Goal: Information Seeking & Learning: Learn about a topic

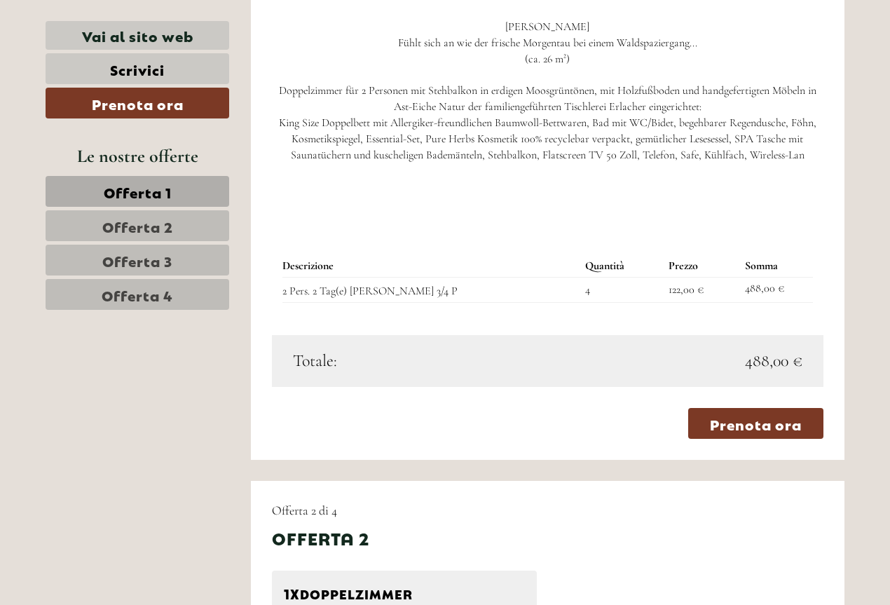
scroll to position [1472, 0]
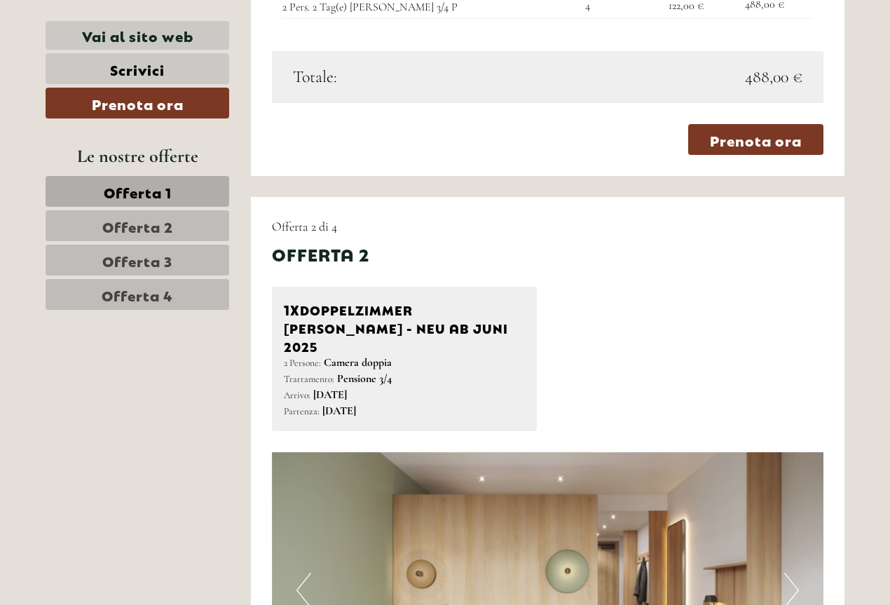
click at [210, 199] on link "Offerta 1" at bounding box center [138, 191] width 184 height 31
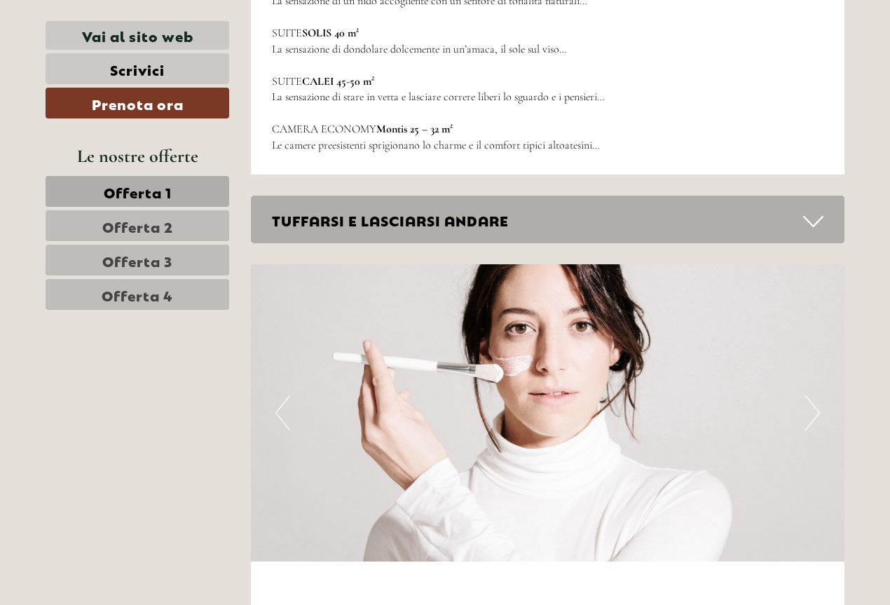
scroll to position [3014, 0]
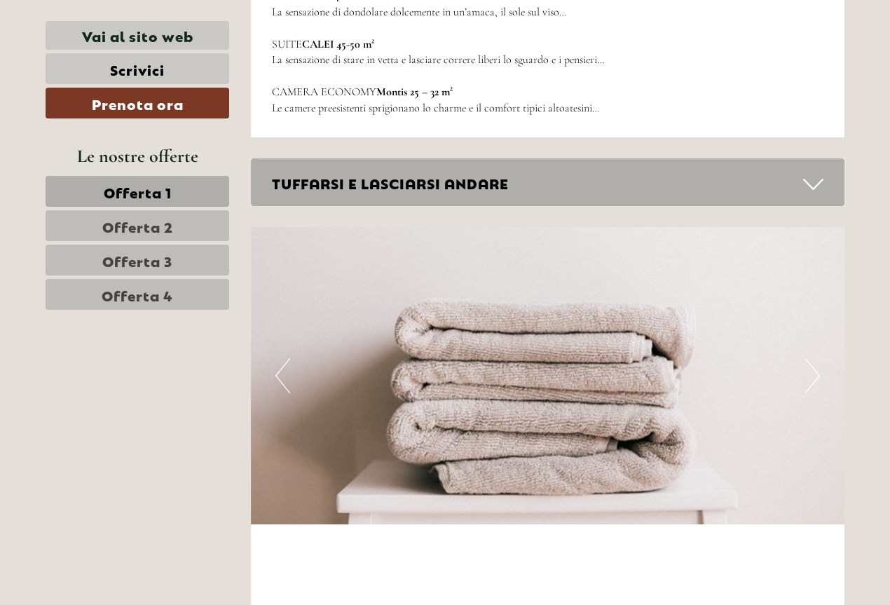
click at [200, 207] on nav "Offerta 1 Offerta 2 Offerta 3 Offerta 4" at bounding box center [140, 243] width 188 height 134
click at [200, 217] on link "Offerta 2" at bounding box center [138, 225] width 184 height 31
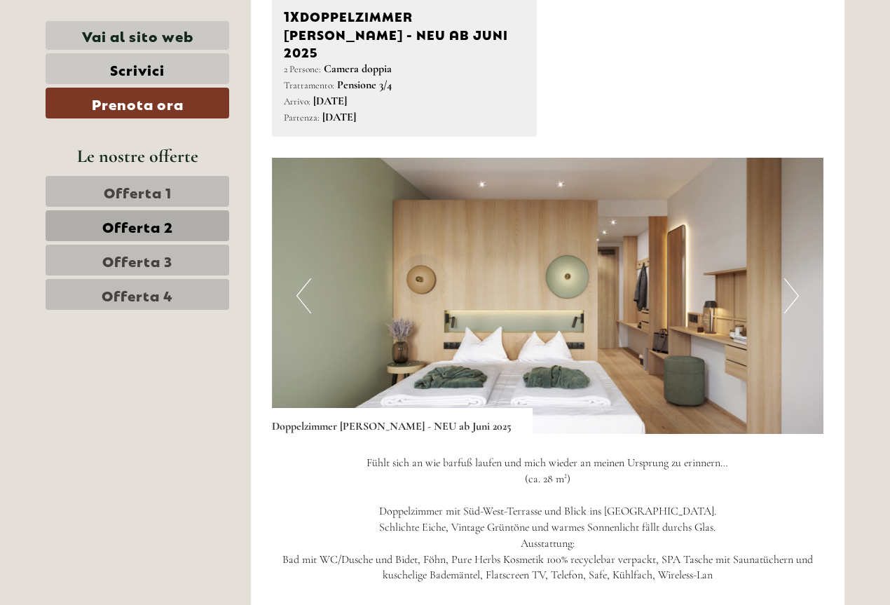
scroll to position [971, 0]
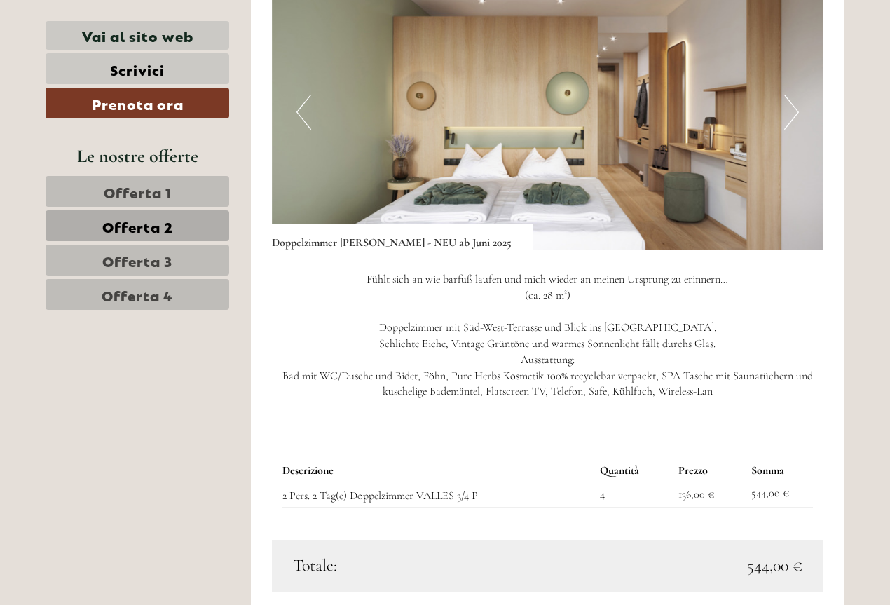
click at [144, 264] on span "Offerta 3" at bounding box center [137, 260] width 70 height 20
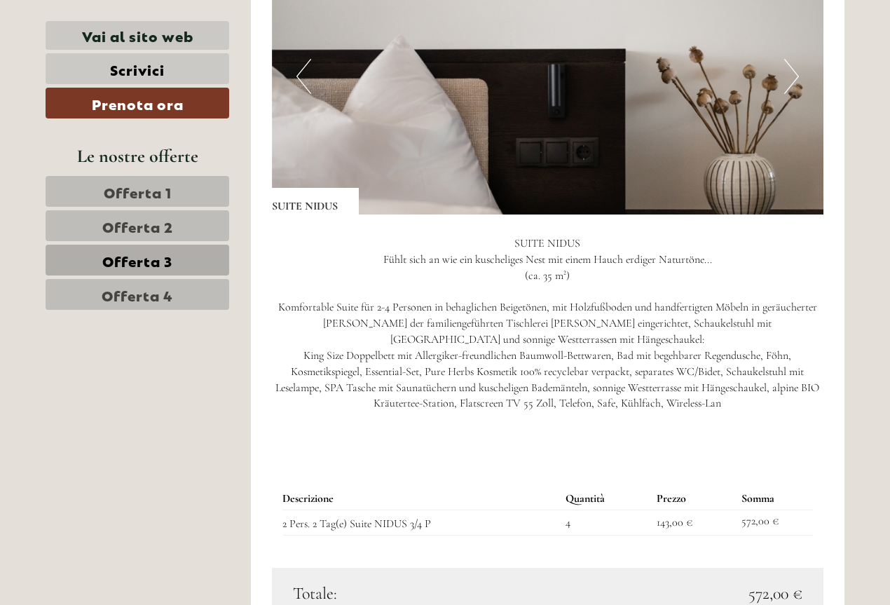
click at [146, 283] on link "Offerta 4" at bounding box center [138, 294] width 184 height 31
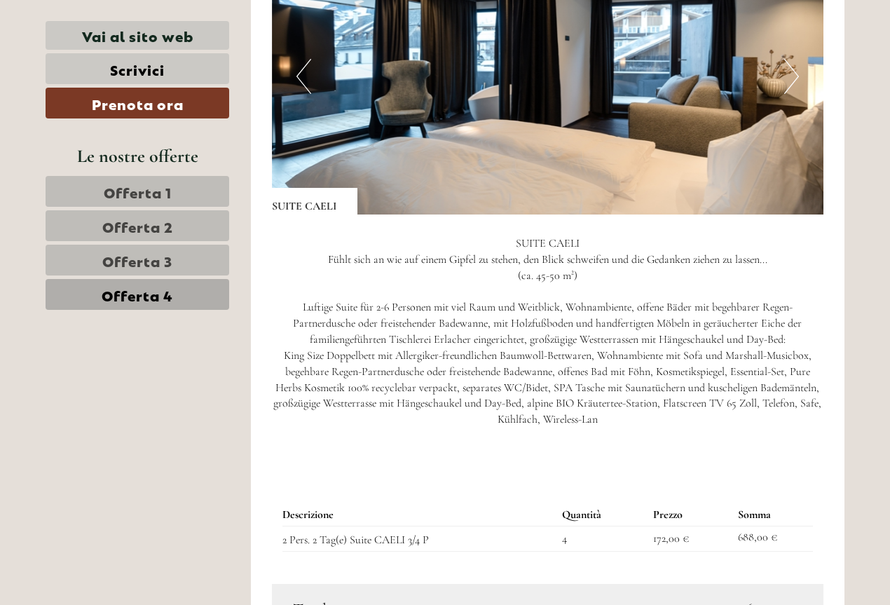
scroll to position [691, 0]
click at [180, 190] on link "Offerta 1" at bounding box center [138, 191] width 184 height 31
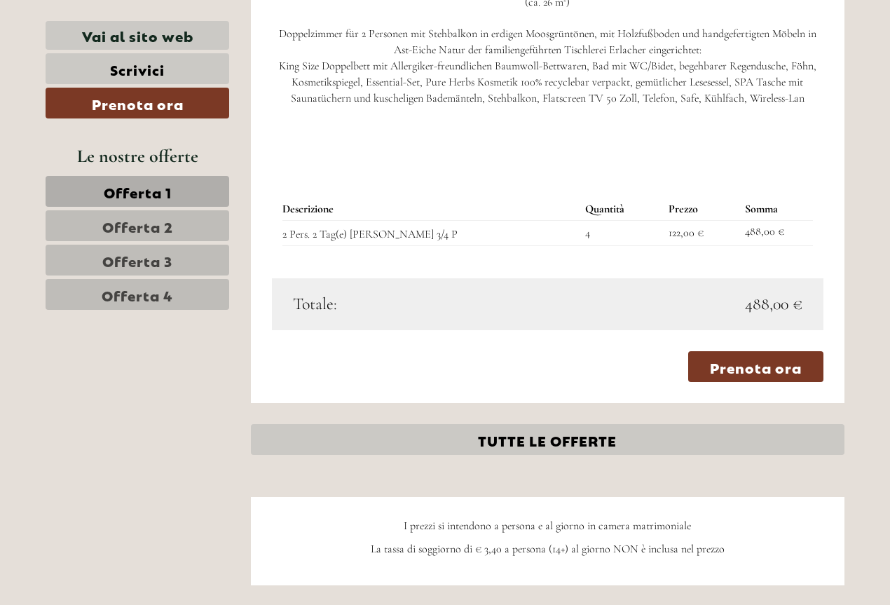
scroll to position [1252, 0]
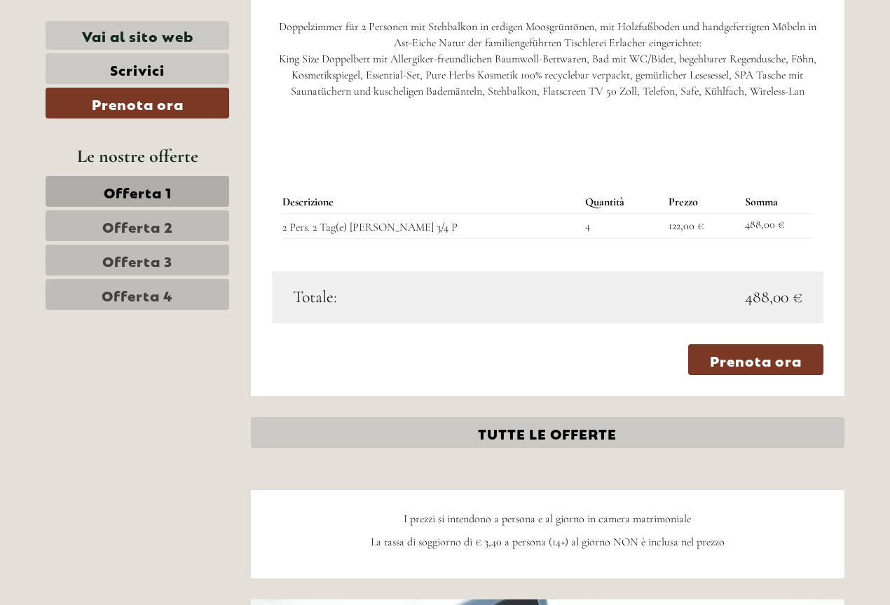
click at [209, 227] on link "Offerta 2" at bounding box center [138, 225] width 184 height 31
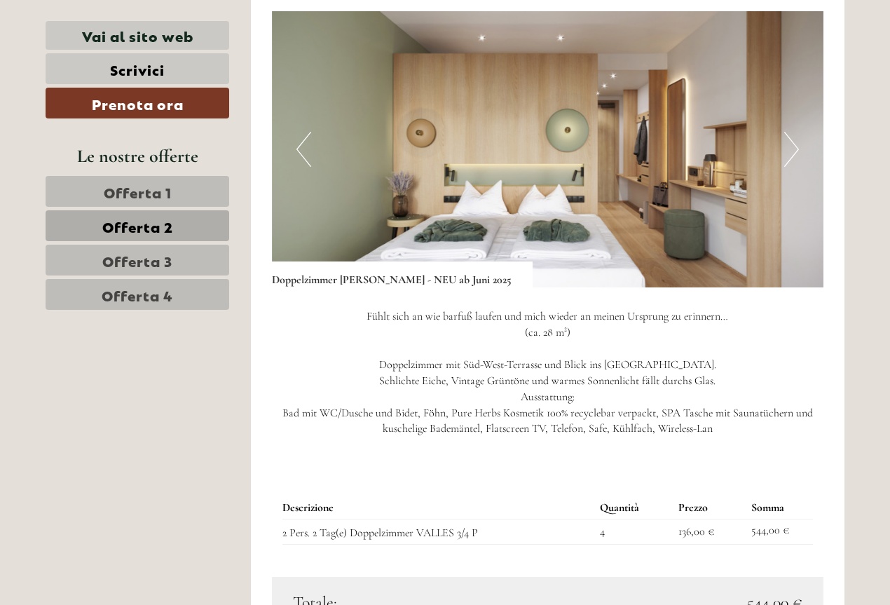
scroll to position [901, 0]
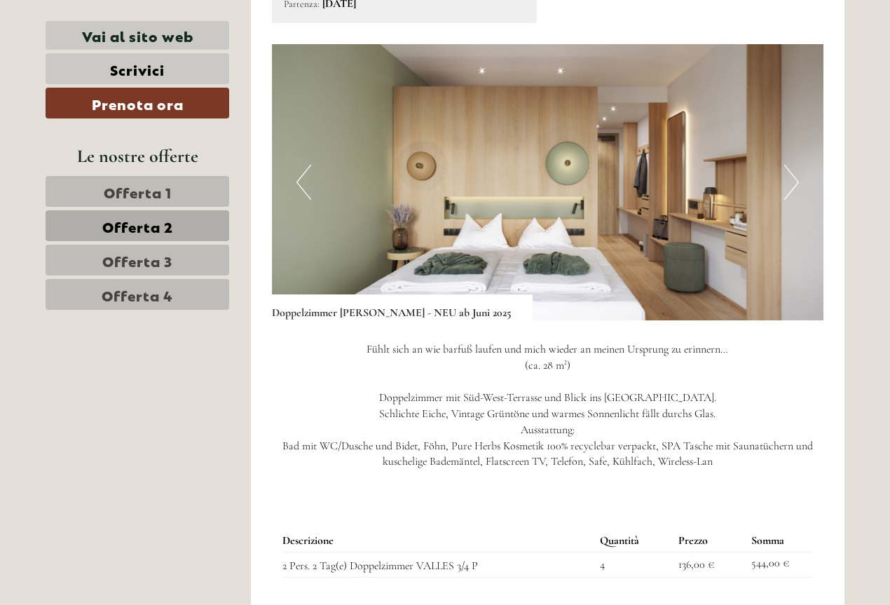
click at [197, 191] on link "Offerta 1" at bounding box center [138, 191] width 184 height 31
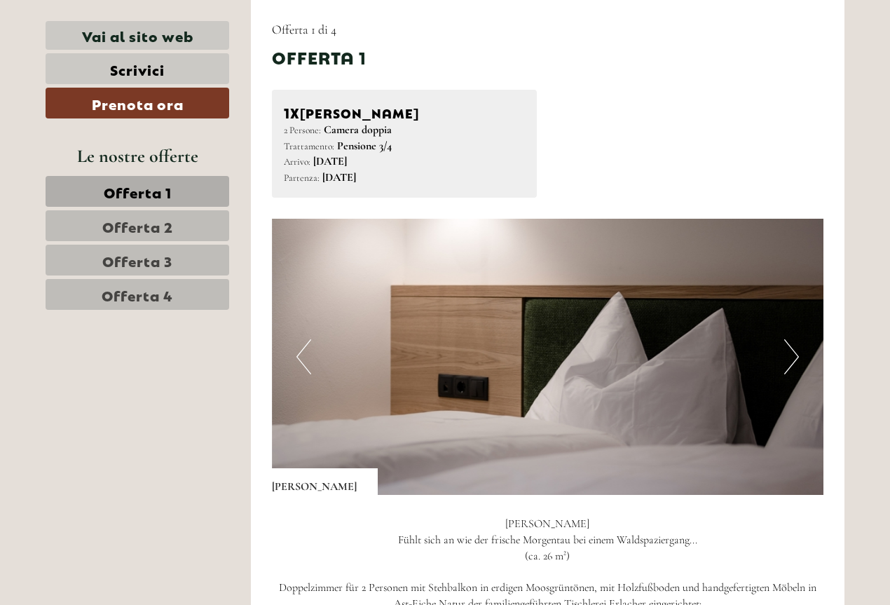
click at [776, 367] on img at bounding box center [548, 357] width 552 height 276
click at [786, 366] on button "Next" at bounding box center [791, 356] width 15 height 35
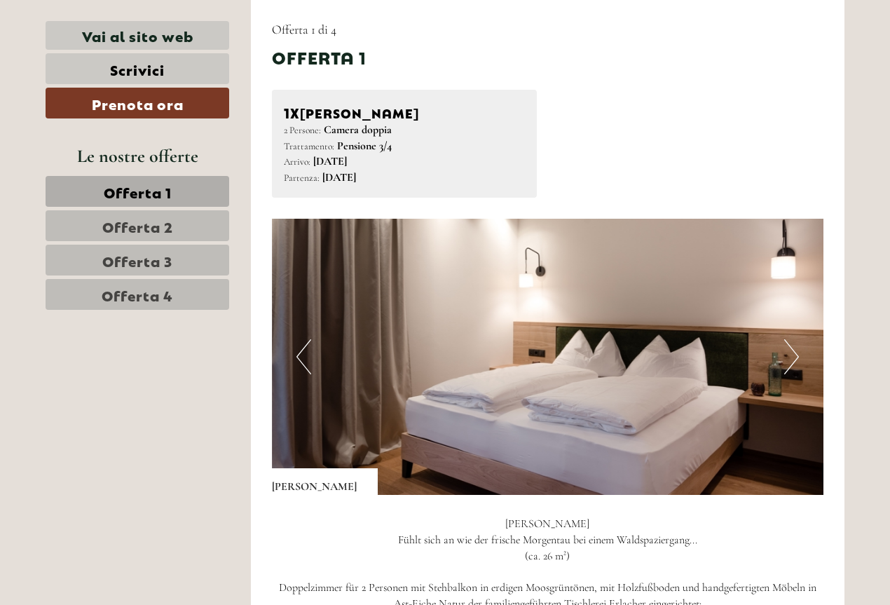
click at [786, 366] on button "Next" at bounding box center [791, 356] width 15 height 35
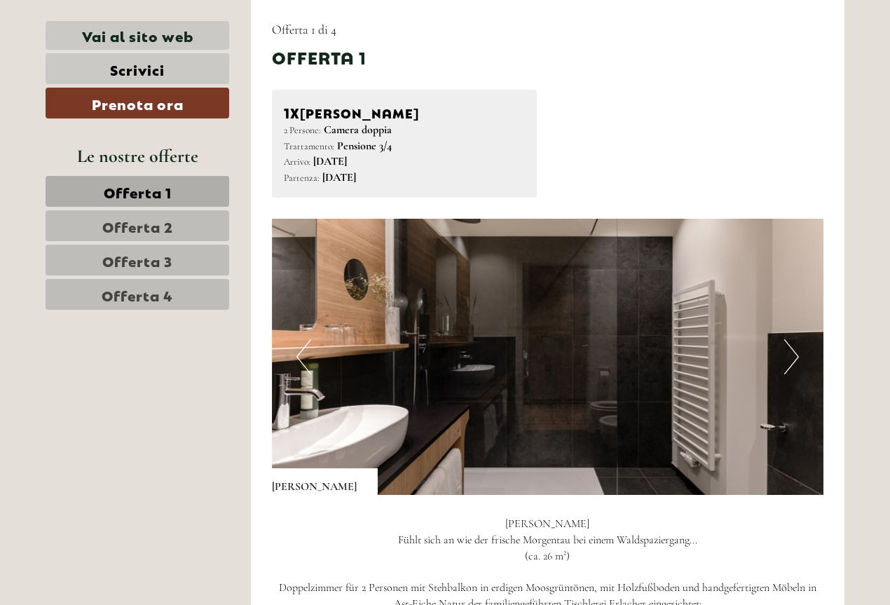
click at [786, 366] on button "Next" at bounding box center [791, 356] width 15 height 35
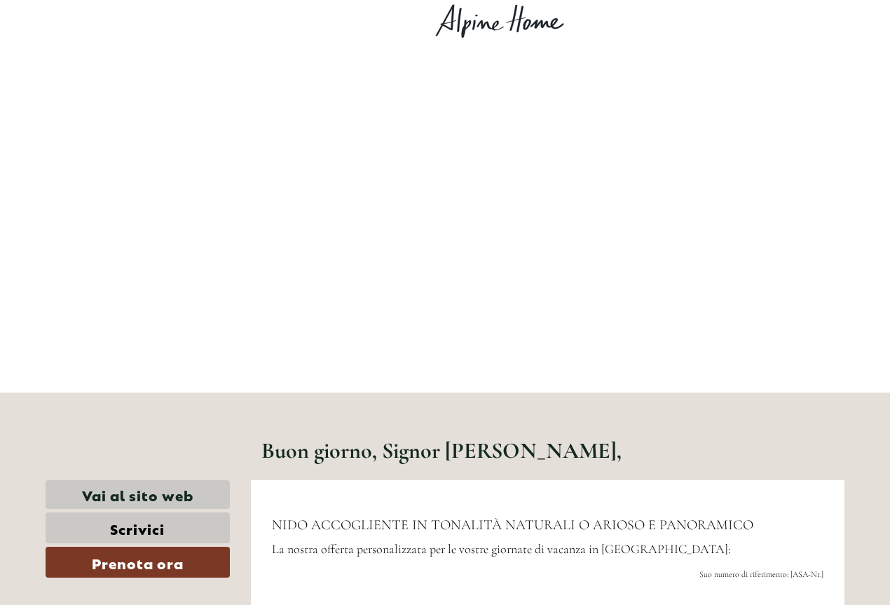
scroll to position [0, 0]
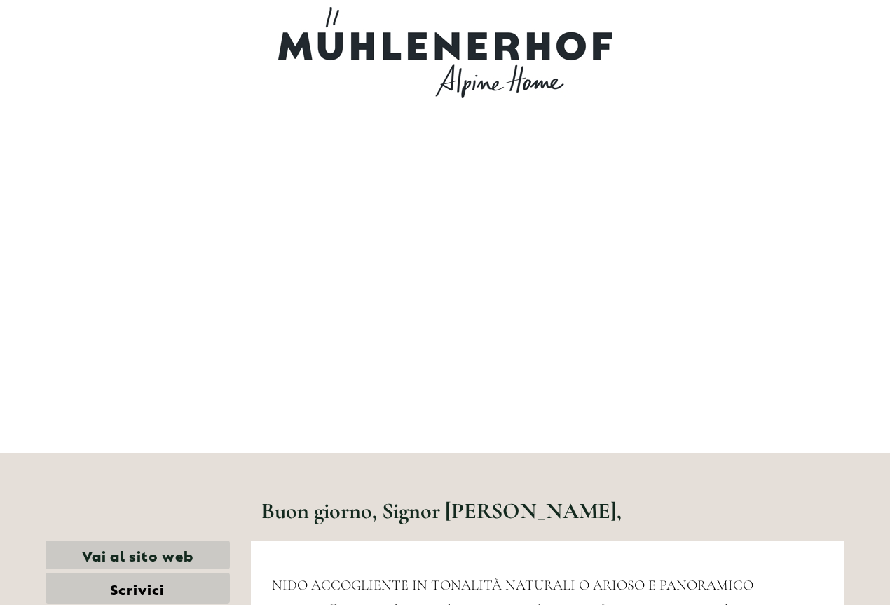
click at [608, 43] on div at bounding box center [445, 52] width 785 height 91
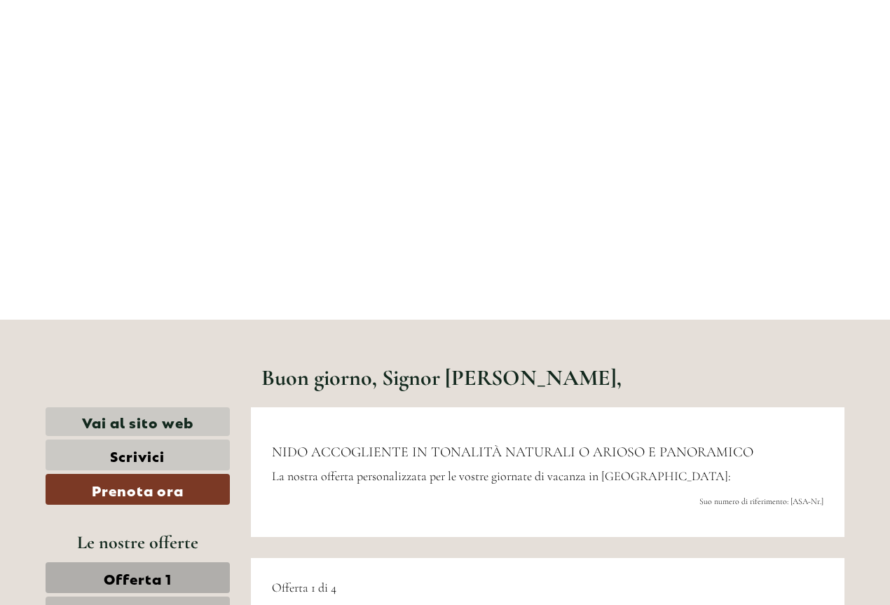
scroll to position [140, 0]
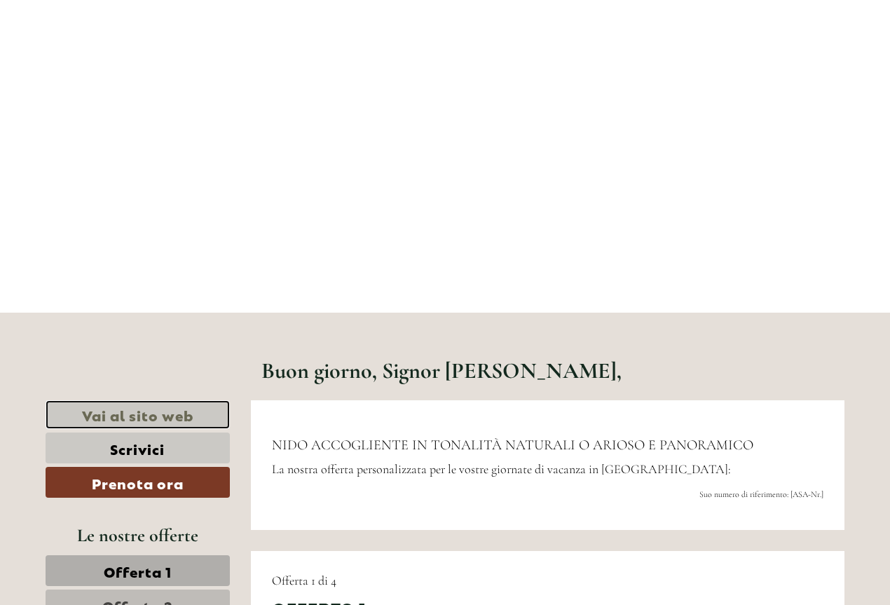
click at [217, 409] on link "Vai al sito web" at bounding box center [138, 414] width 184 height 29
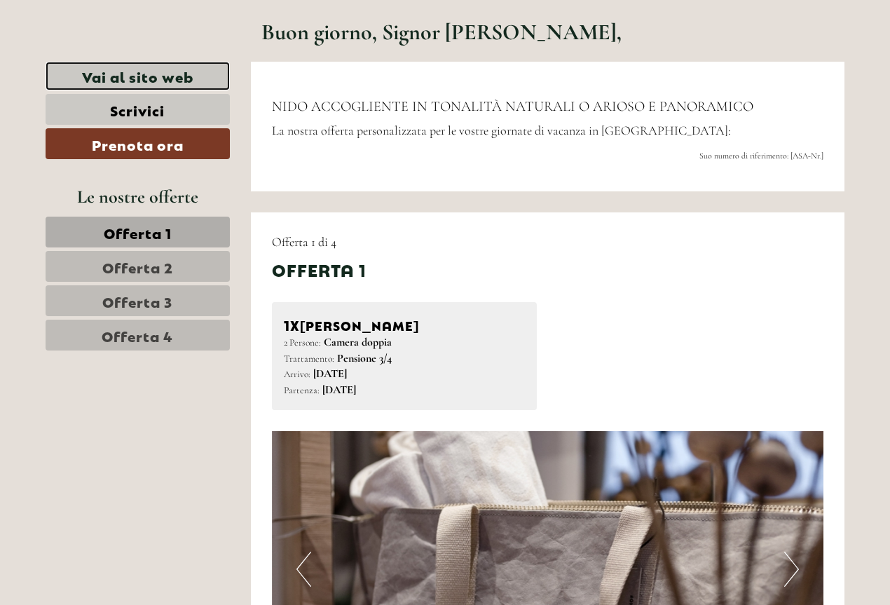
scroll to position [491, 0]
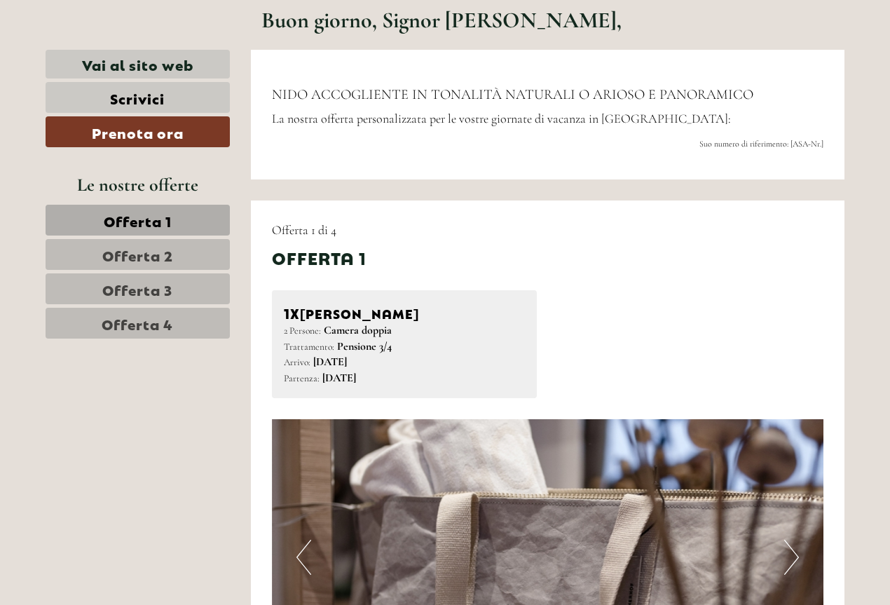
click at [208, 241] on link "Offerta 2" at bounding box center [138, 254] width 184 height 31
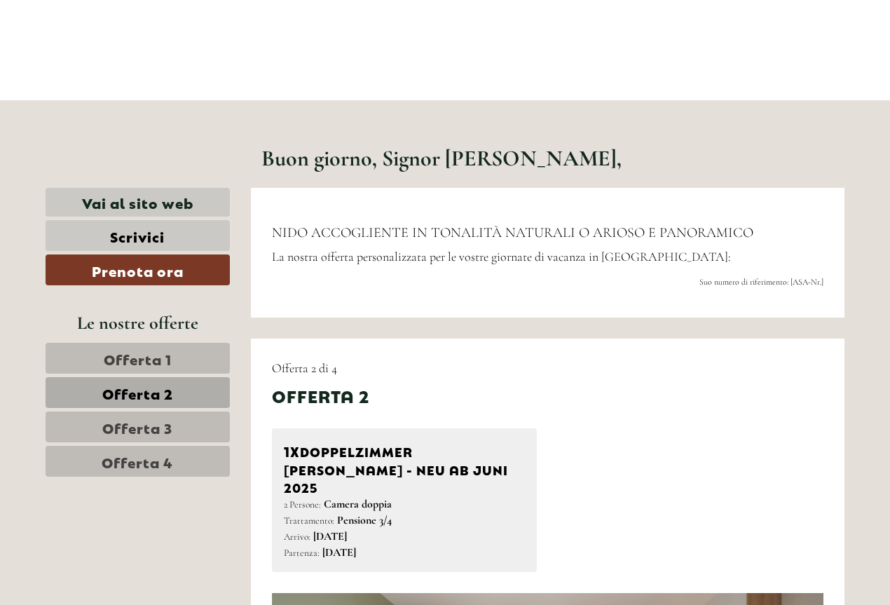
scroll to position [271, 0]
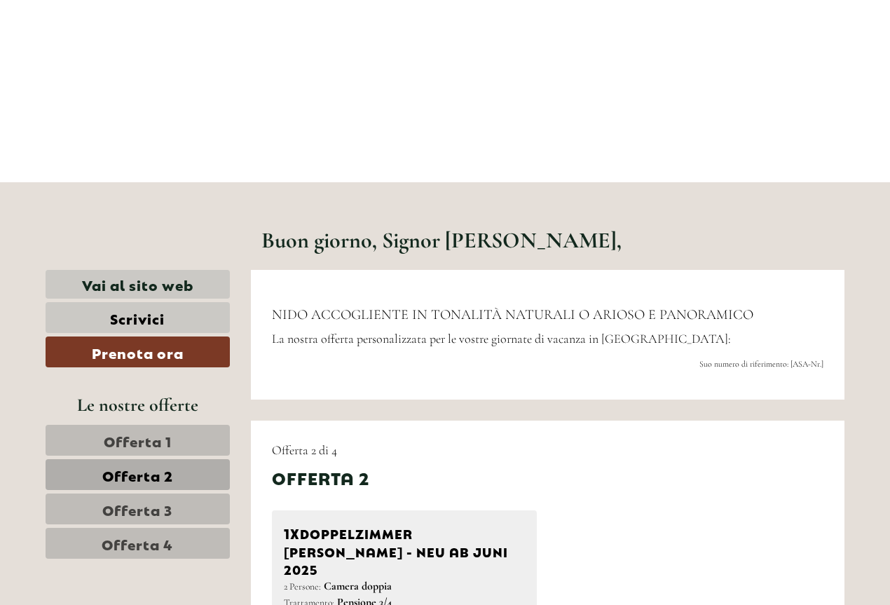
click at [203, 446] on link "Offerta 1" at bounding box center [138, 440] width 184 height 31
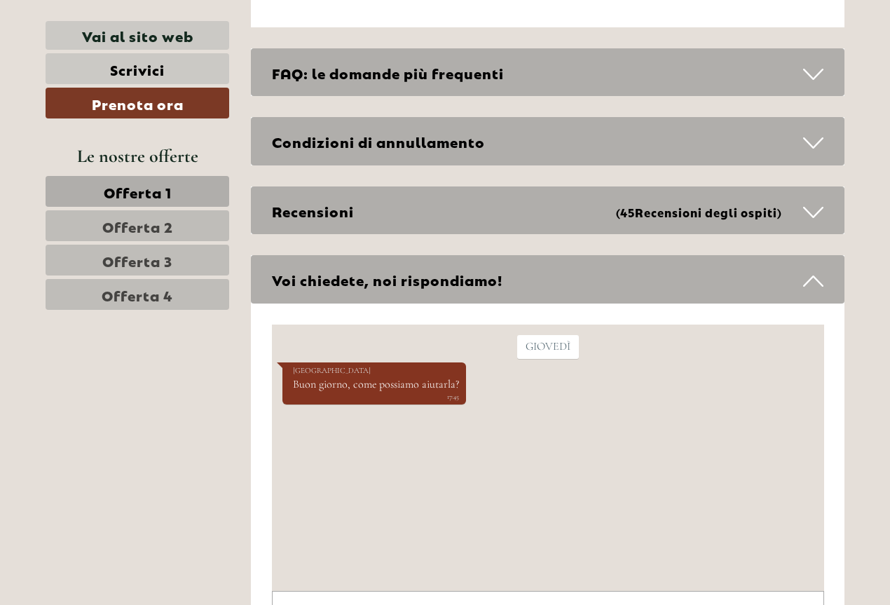
scroll to position [4649, 0]
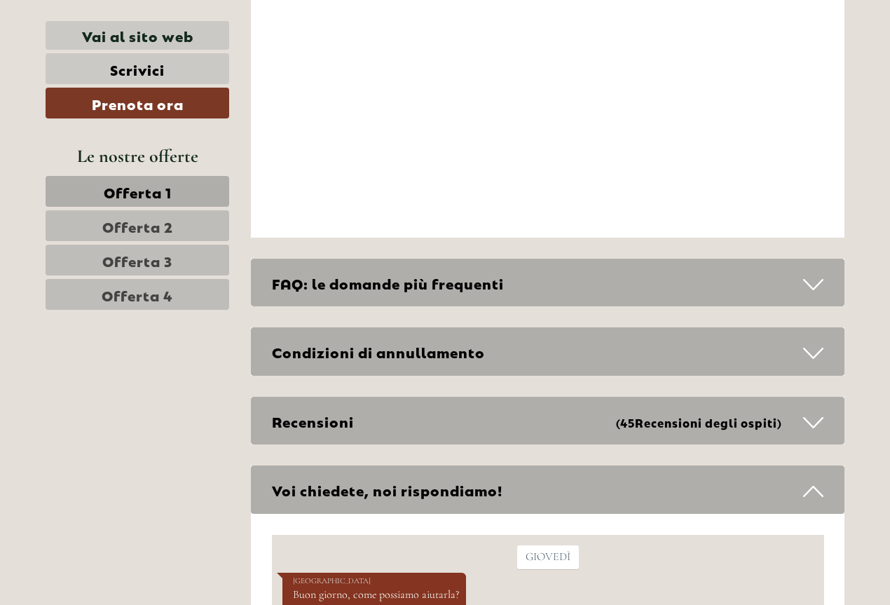
click at [456, 350] on div "Condizioni di annullamento" at bounding box center [548, 351] width 594 height 48
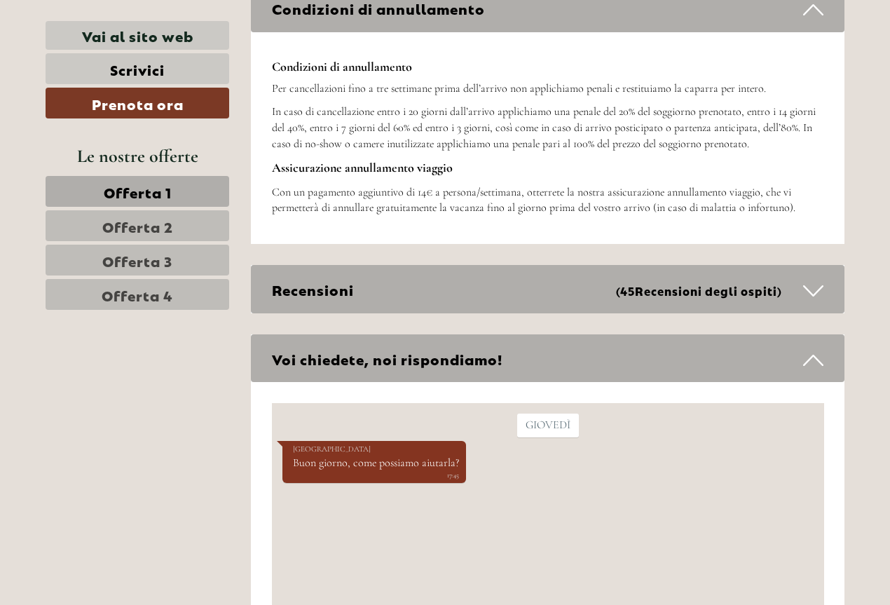
scroll to position [4999, 0]
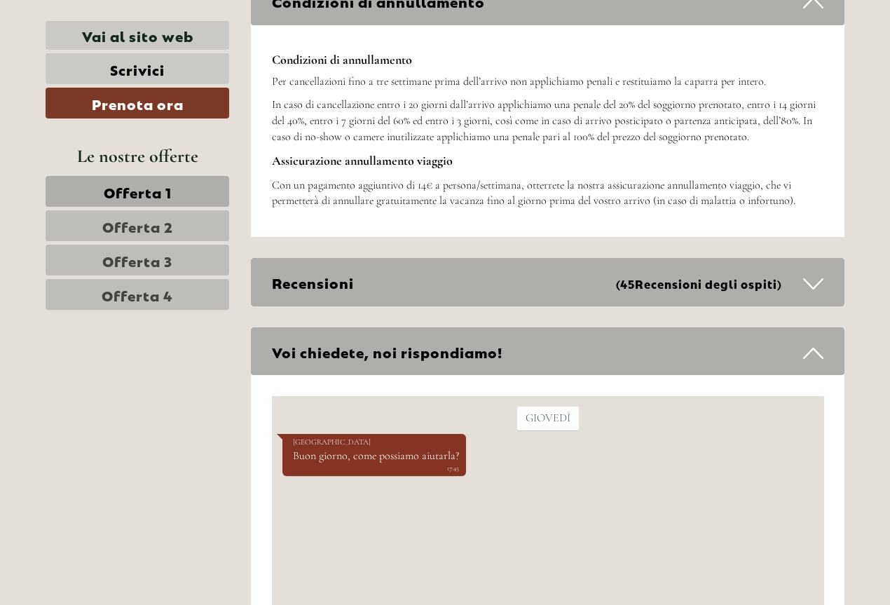
click at [381, 286] on div "Recensioni (45 Recensioni degli ospiti )" at bounding box center [548, 282] width 594 height 48
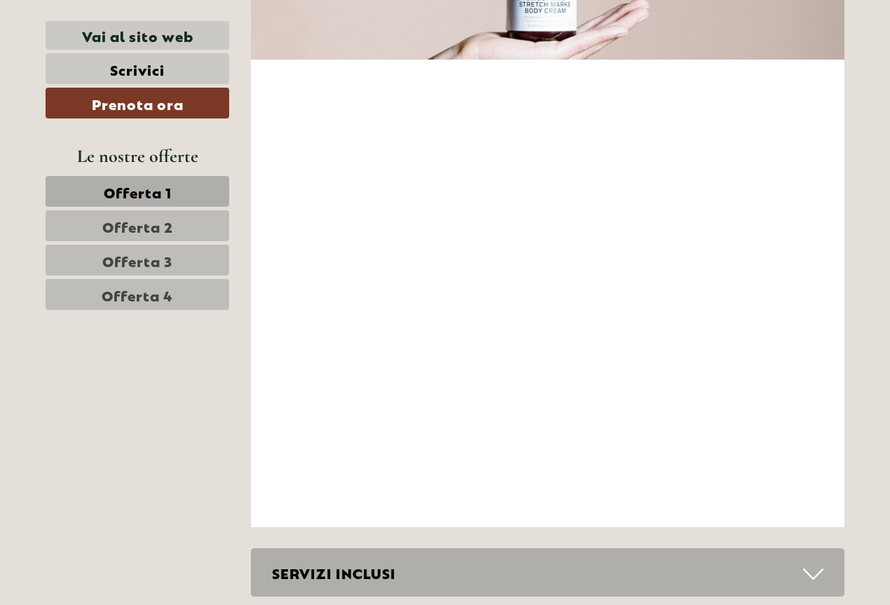
scroll to position [3457, 0]
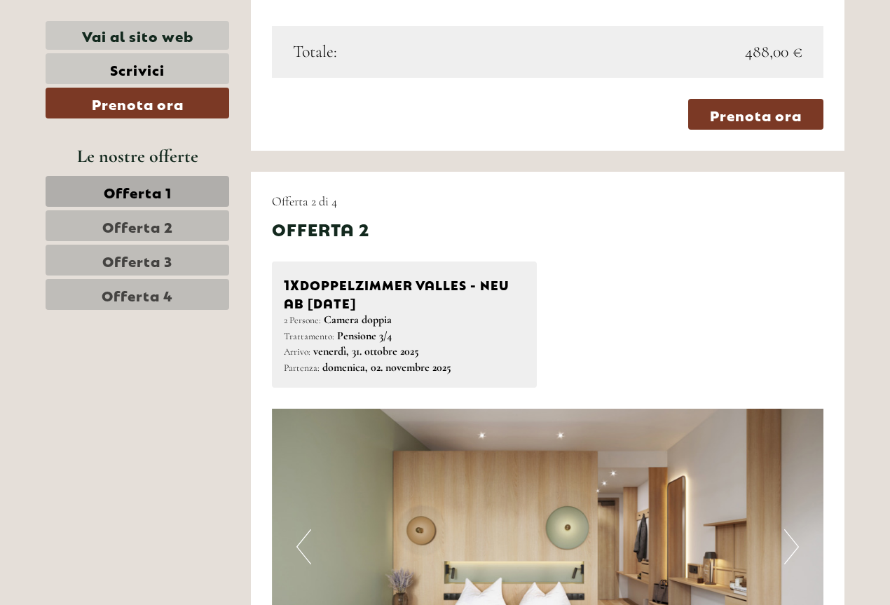
scroll to position [1372, 0]
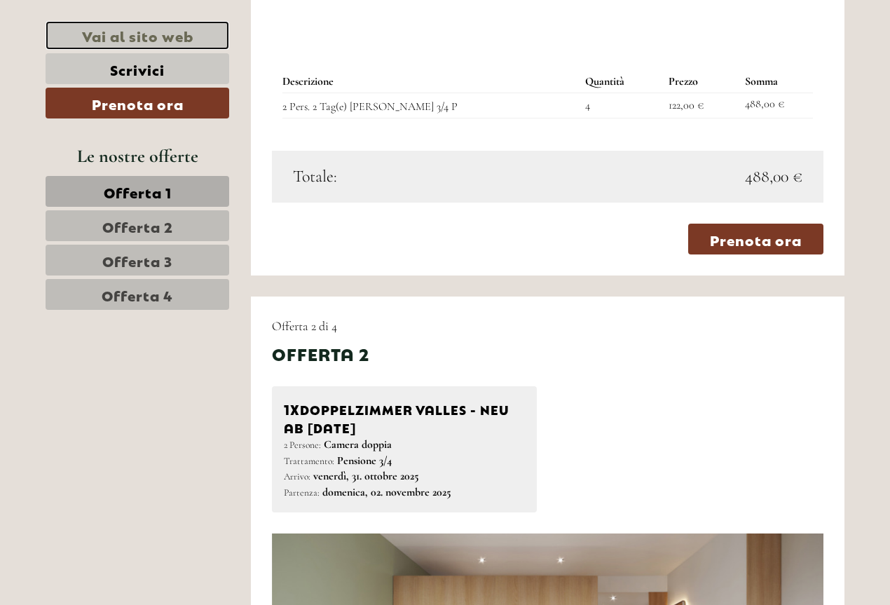
click at [207, 36] on link "Vai al sito web" at bounding box center [138, 35] width 184 height 29
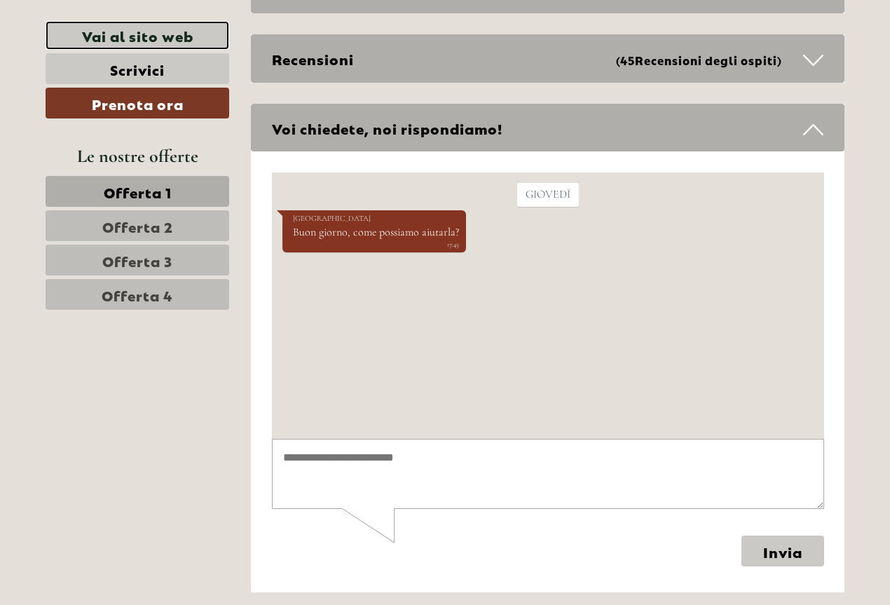
scroll to position [6868, 0]
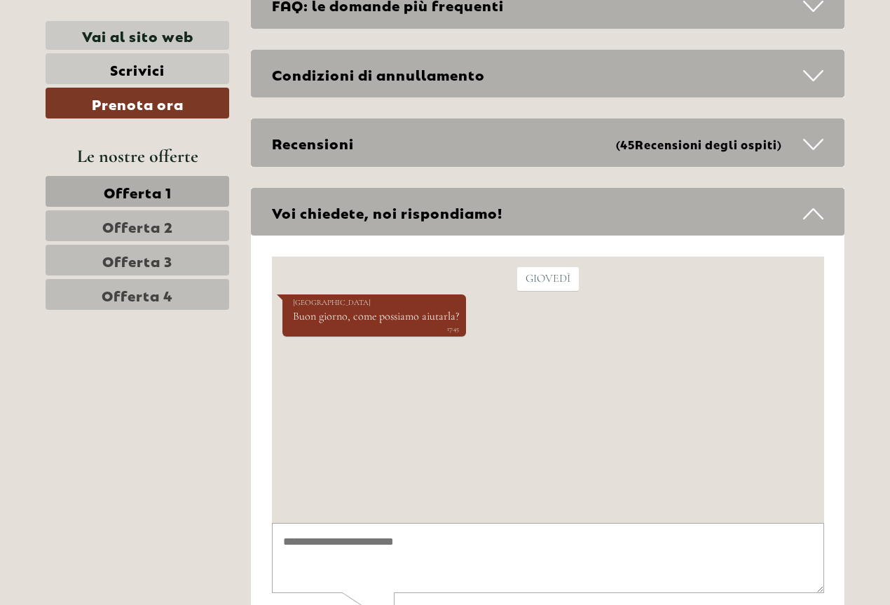
click at [417, 228] on div "Voi chiedete, noi rispondiamo!" at bounding box center [548, 212] width 594 height 48
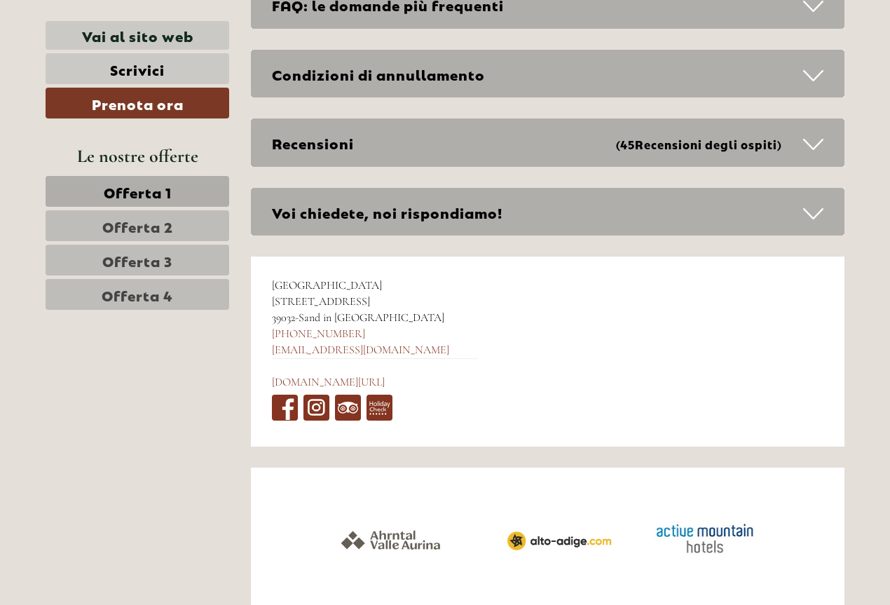
click at [417, 228] on div "Voi chiedete, noi rispondiamo!" at bounding box center [548, 212] width 594 height 48
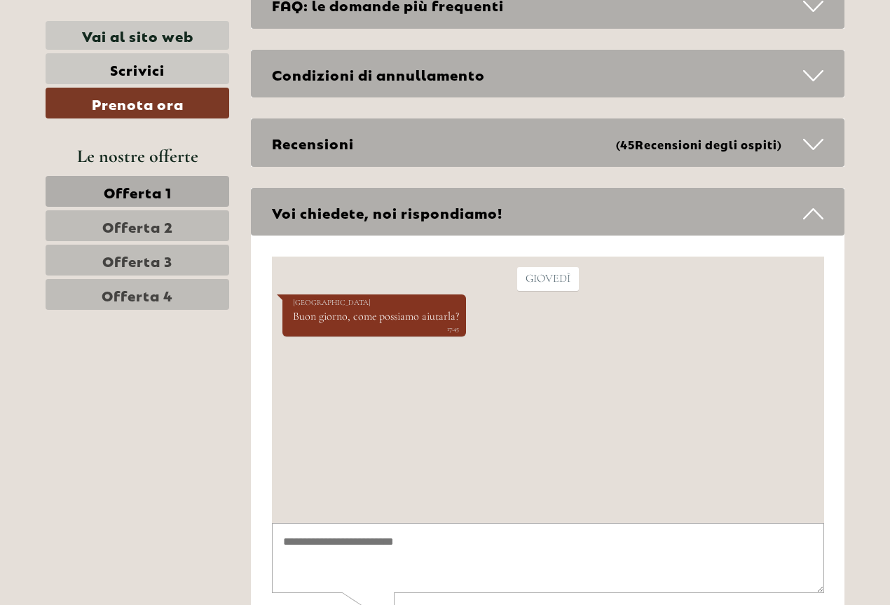
click at [384, 411] on div "giovedì Hotel Mühlenerhof Buon giorno, come possiamo aiutarla? 17:45" at bounding box center [547, 390] width 552 height 266
click at [327, 76] on div "Condizioni di annullamento" at bounding box center [548, 74] width 594 height 48
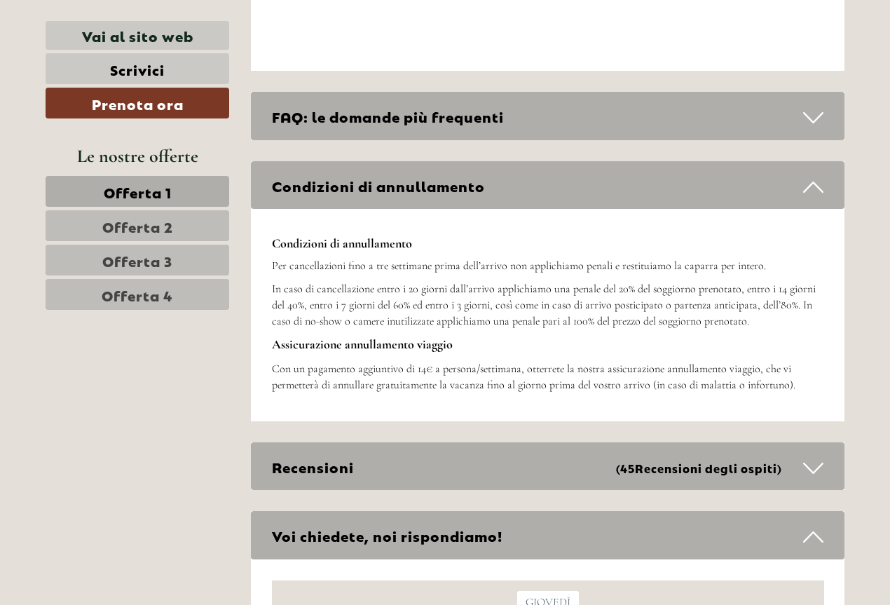
scroll to position [6658, 0]
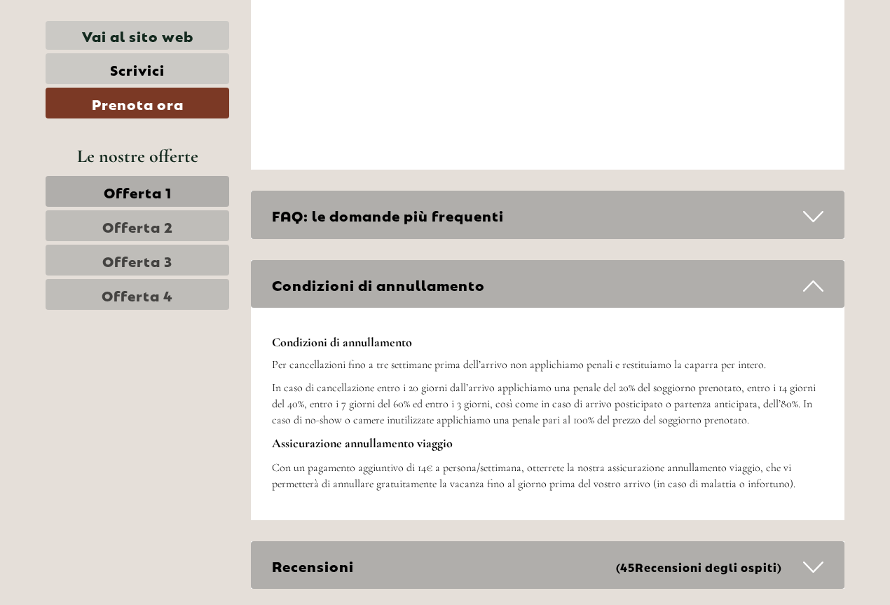
click at [421, 222] on div "FAQ: le domande più frequenti" at bounding box center [548, 215] width 594 height 48
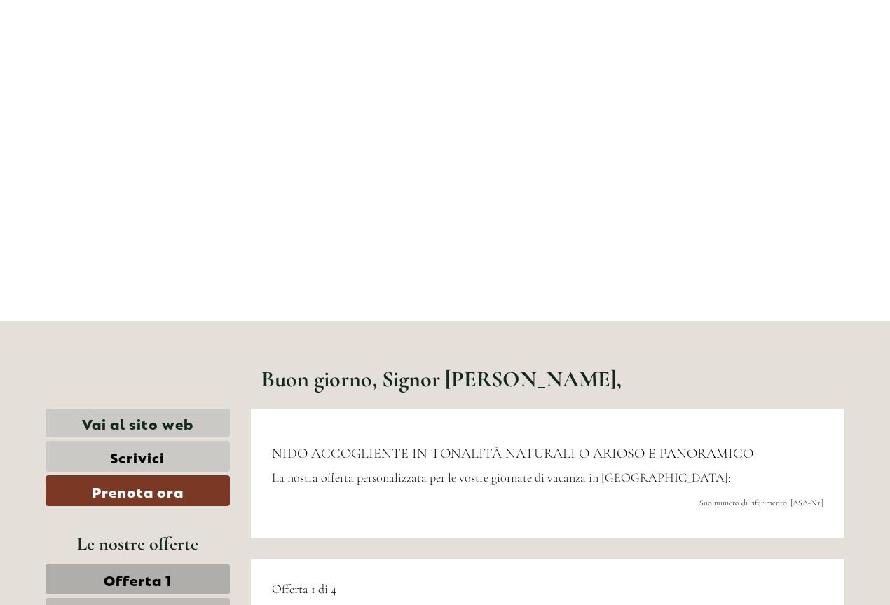
scroll to position [151, 0]
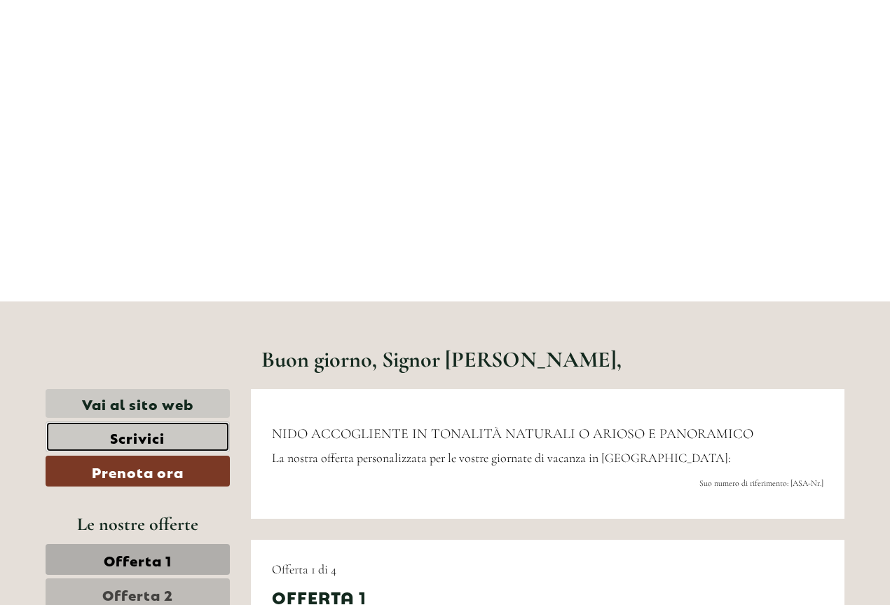
click at [160, 437] on link "Scrivici" at bounding box center [138, 436] width 184 height 31
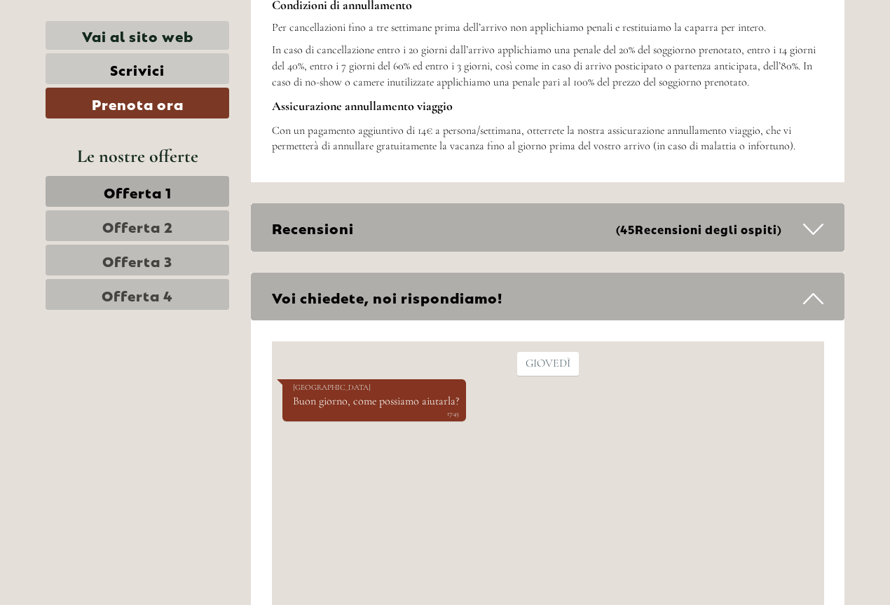
scroll to position [7648, 0]
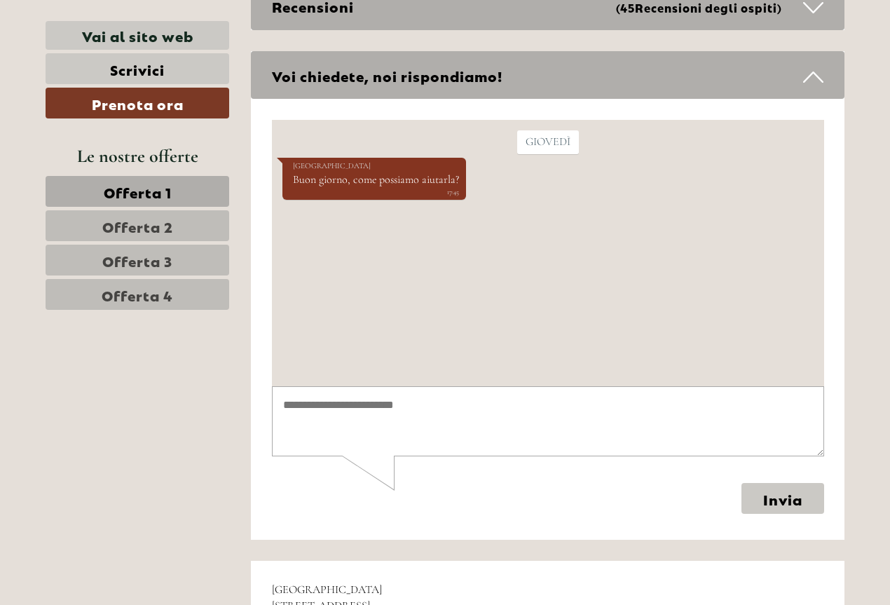
click at [329, 394] on textarea at bounding box center [547, 421] width 552 height 71
type textarea "****"
